Goal: Check status

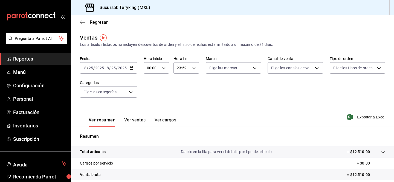
click at [115, 71] on div "[DATE] [DATE] - [DATE] [DATE]" at bounding box center [108, 67] width 57 height 11
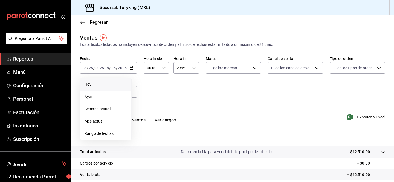
click at [105, 86] on span "Hoy" at bounding box center [106, 85] width 42 height 6
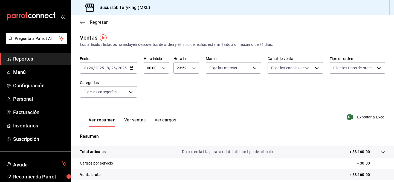
click at [83, 22] on icon "button" at bounding box center [82, 22] width 5 height 5
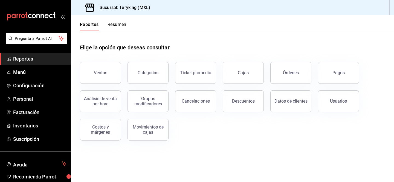
click at [108, 25] on button "Resumen" at bounding box center [117, 26] width 19 height 9
